Goal: Transaction & Acquisition: Obtain resource

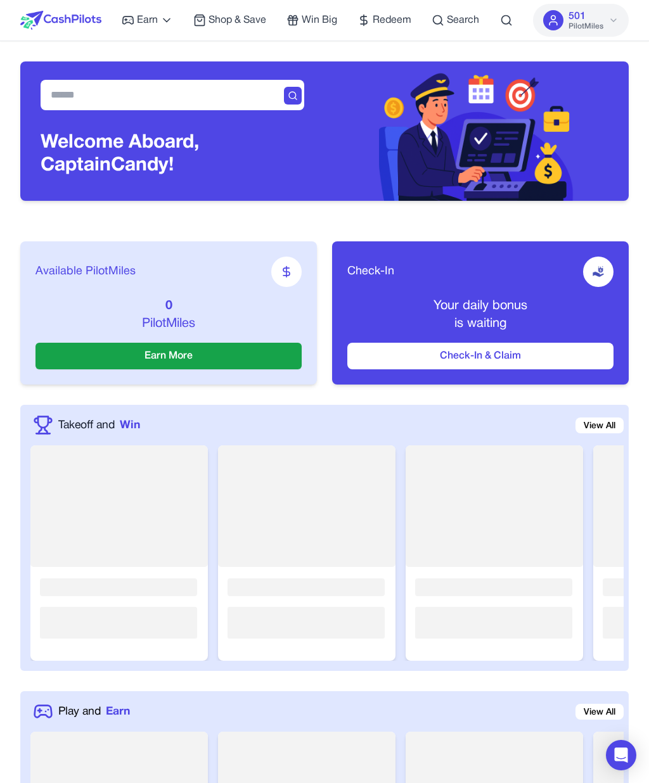
click at [528, 354] on button "Check-In & Claim" at bounding box center [480, 356] width 266 height 27
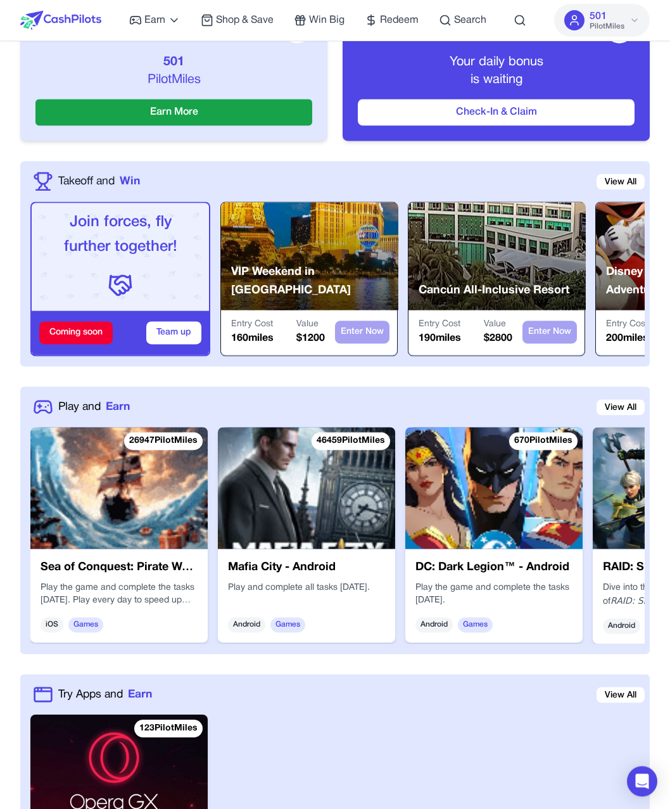
scroll to position [243, 0]
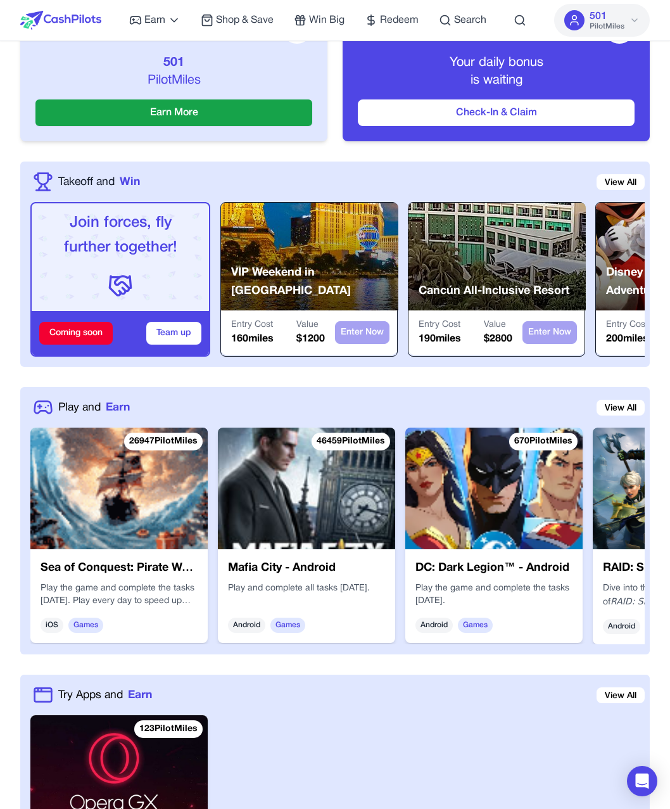
click at [400, 20] on span "Redeem" at bounding box center [399, 20] width 39 height 15
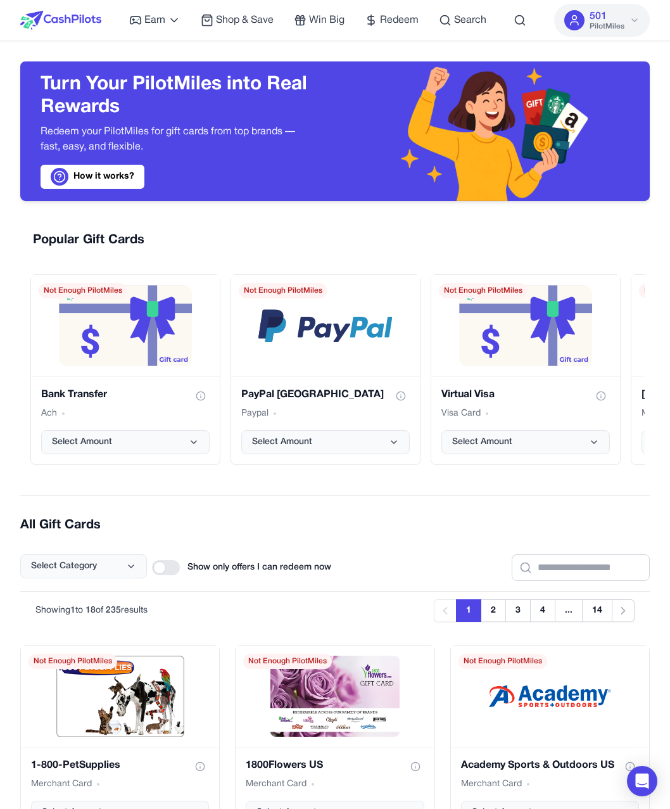
click at [628, 18] on button "501 PilotMiles" at bounding box center [602, 20] width 96 height 33
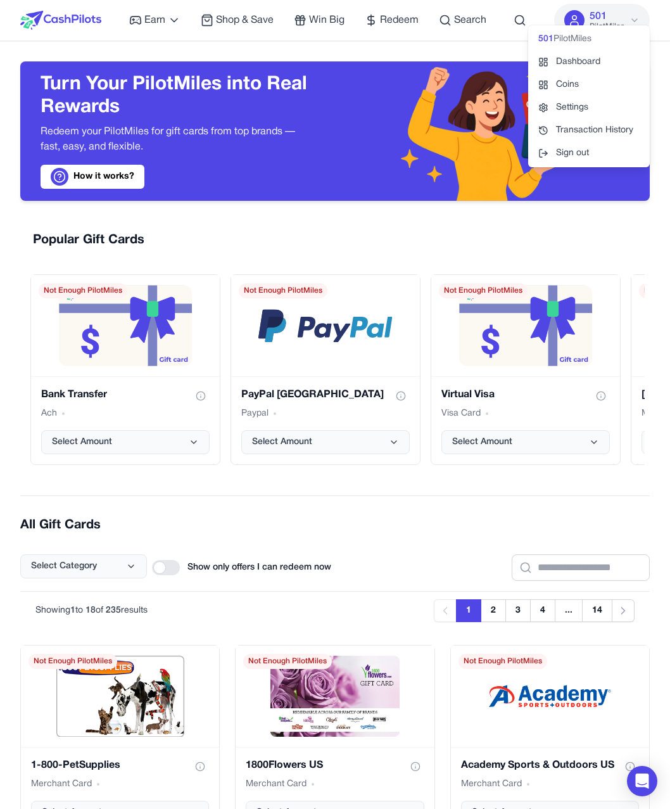
click at [535, 223] on div "Popular Gift Cards Bank Transfer Ach Select Amount Not Enough PilotMiles PayPal…" at bounding box center [335, 348] width 630 height 254
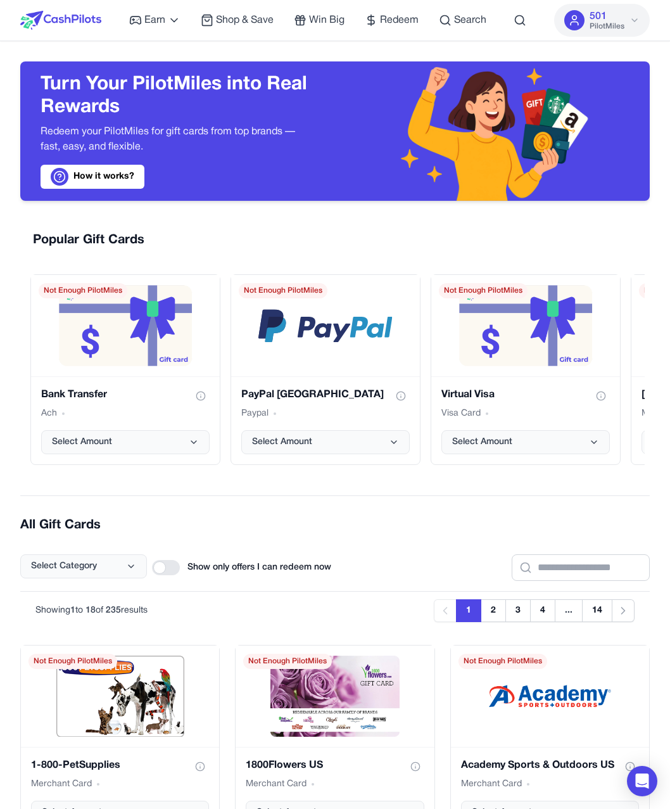
click at [111, 174] on link "How it works?" at bounding box center [93, 177] width 104 height 24
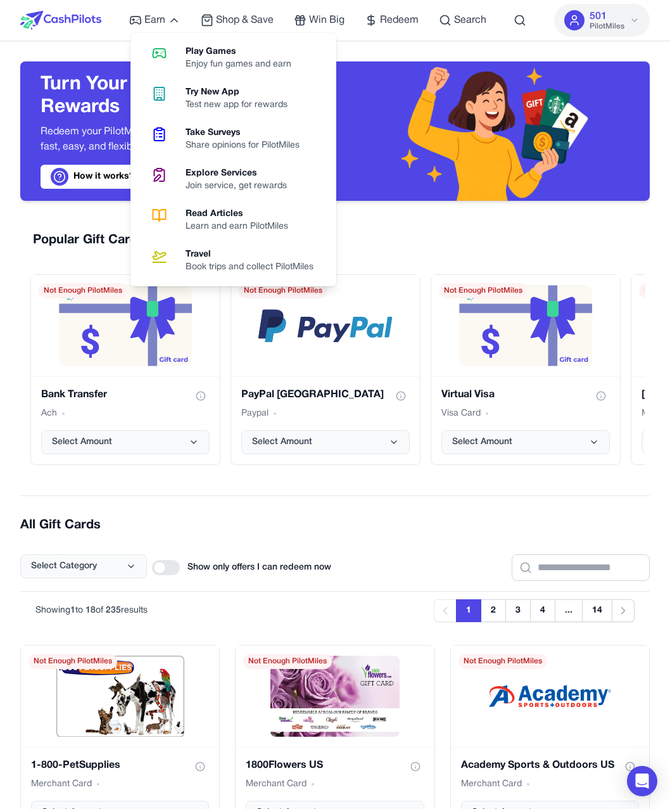
click at [243, 129] on div "Take Surveys" at bounding box center [248, 133] width 124 height 13
